Goal: Task Accomplishment & Management: Use online tool/utility

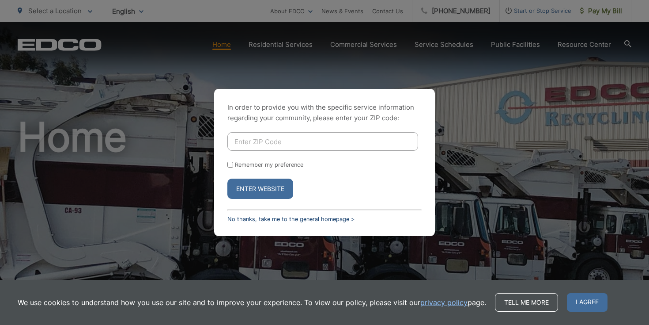
click at [270, 216] on link "No thanks, take me to the general homepage >" at bounding box center [291, 219] width 127 height 7
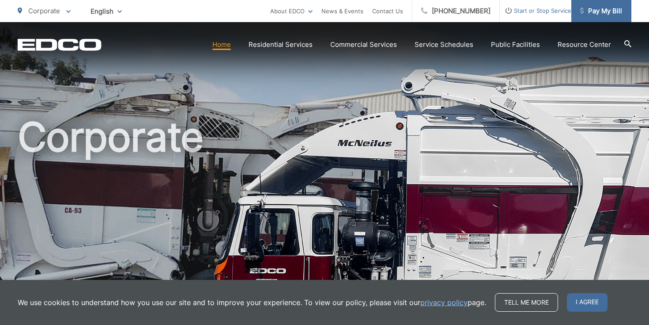
click at [626, 12] on link "Pay My Bill" at bounding box center [602, 11] width 60 height 22
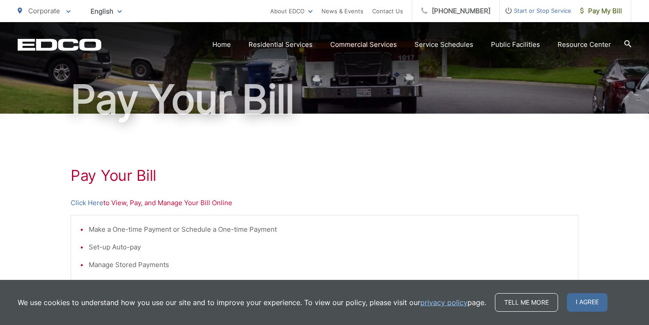
scroll to position [106, 0]
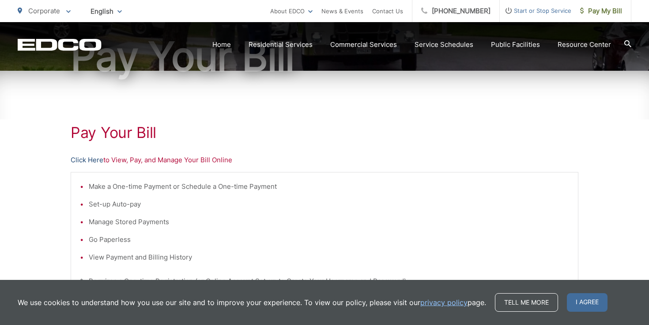
click at [87, 160] on link "Click Here" at bounding box center [87, 160] width 33 height 11
